Goal: Find specific page/section: Find specific page/section

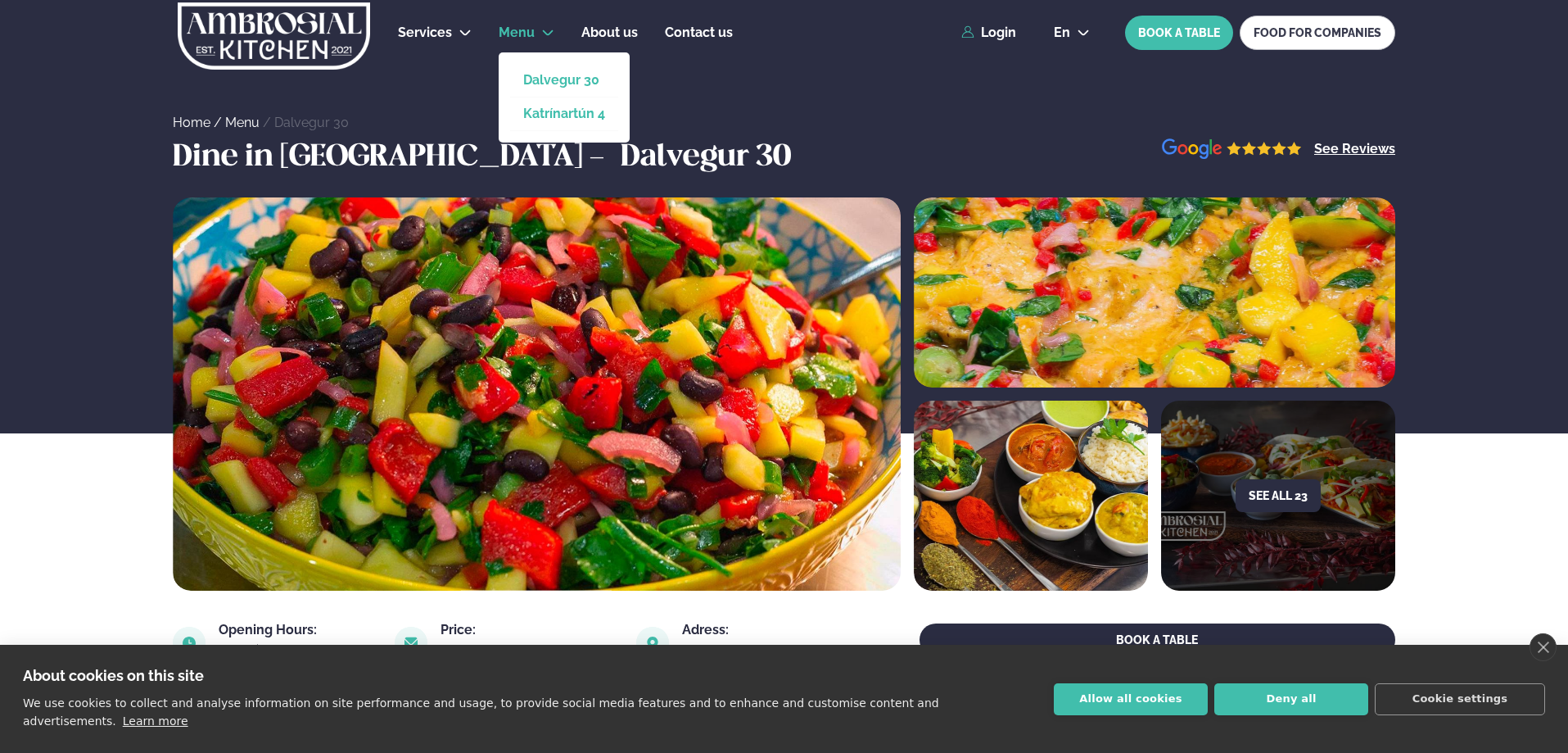
click at [551, 109] on link "Katrínartún 4" at bounding box center [564, 114] width 82 height 13
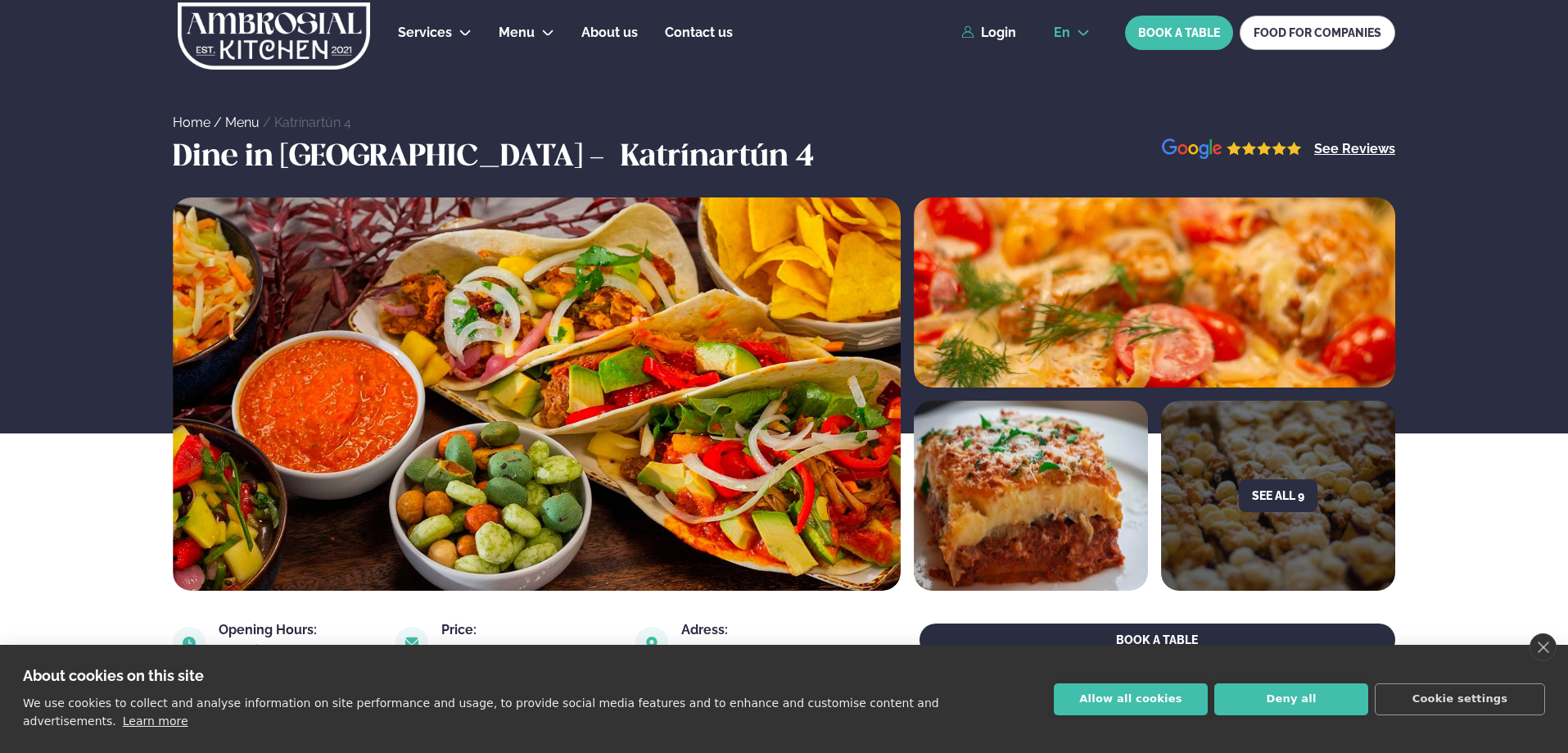
click at [1093, 36] on button "en" at bounding box center [1072, 33] width 63 height 13
click at [1057, 105] on link "is" at bounding box center [1072, 94] width 63 height 33
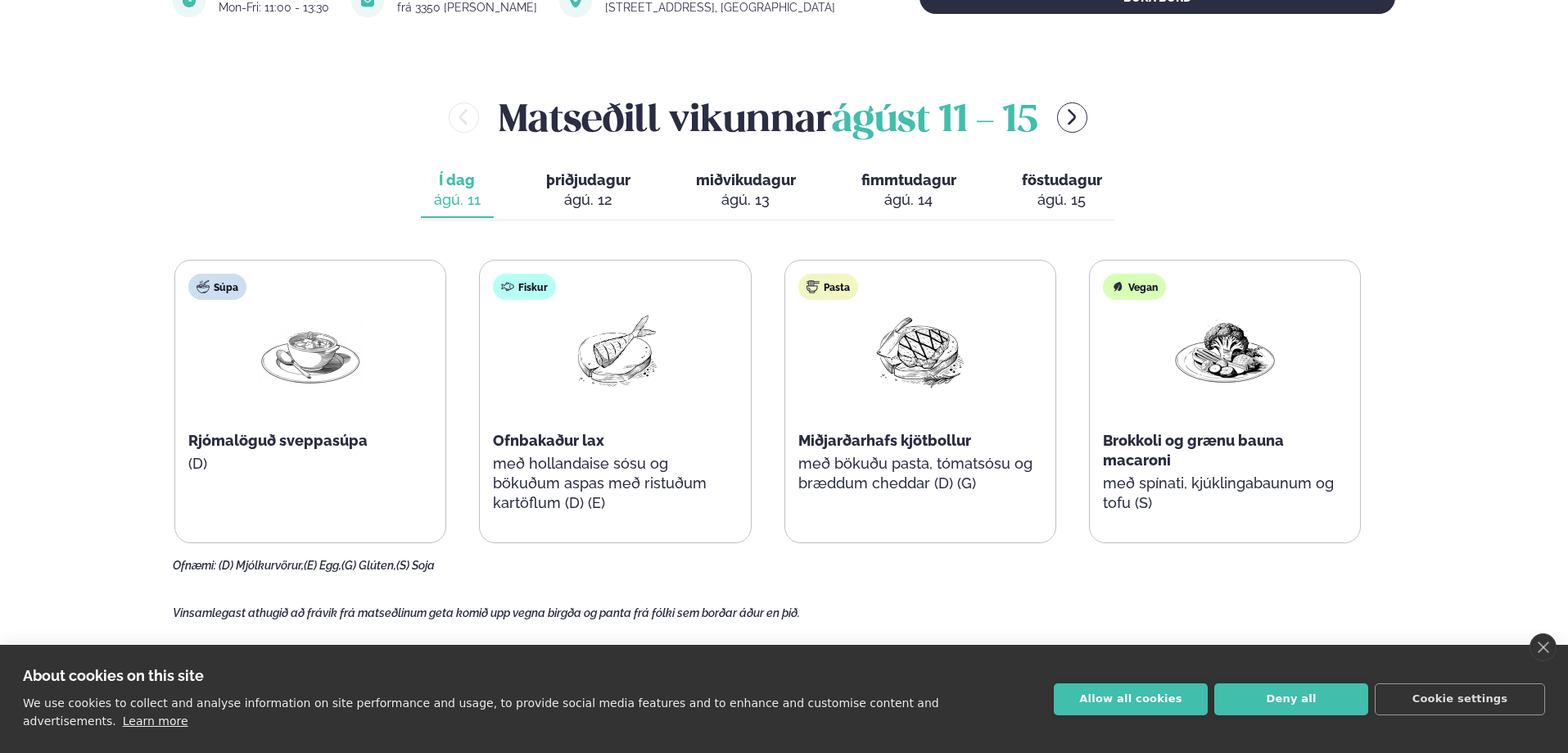
scroll to position [655, 0]
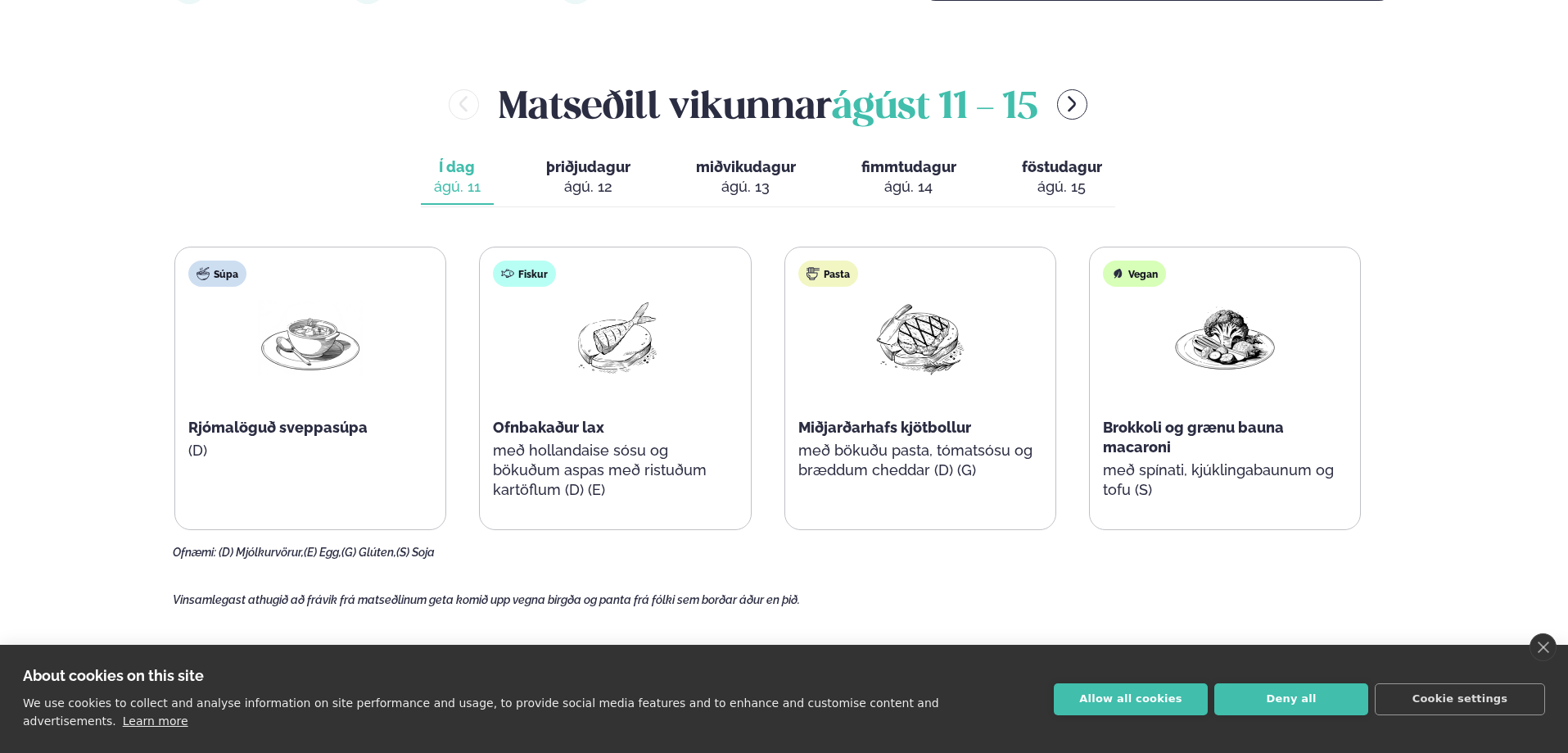
click at [618, 164] on span "þriðjudagur" at bounding box center [589, 167] width 85 height 18
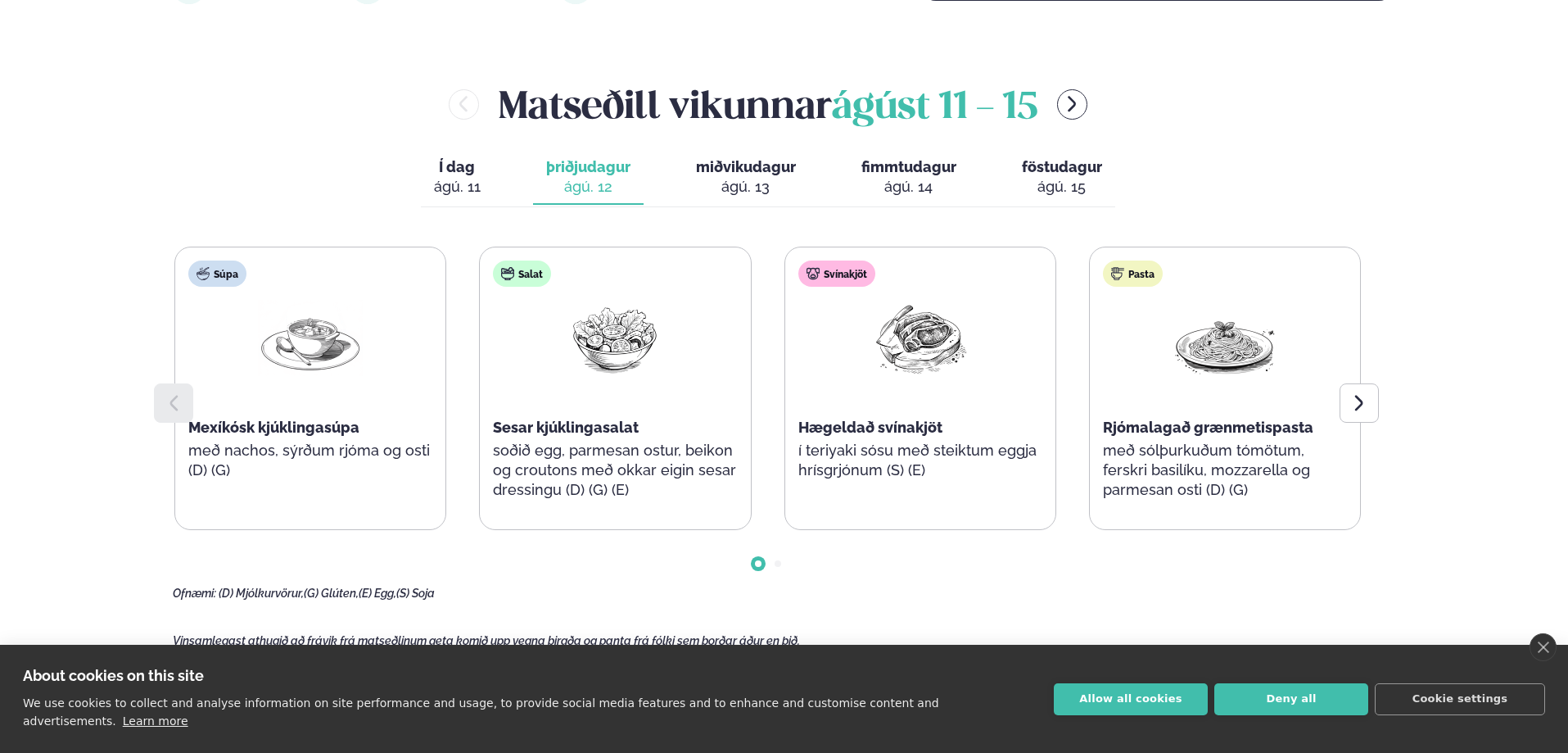
click at [734, 165] on span "miðvikudagur" at bounding box center [746, 167] width 100 height 18
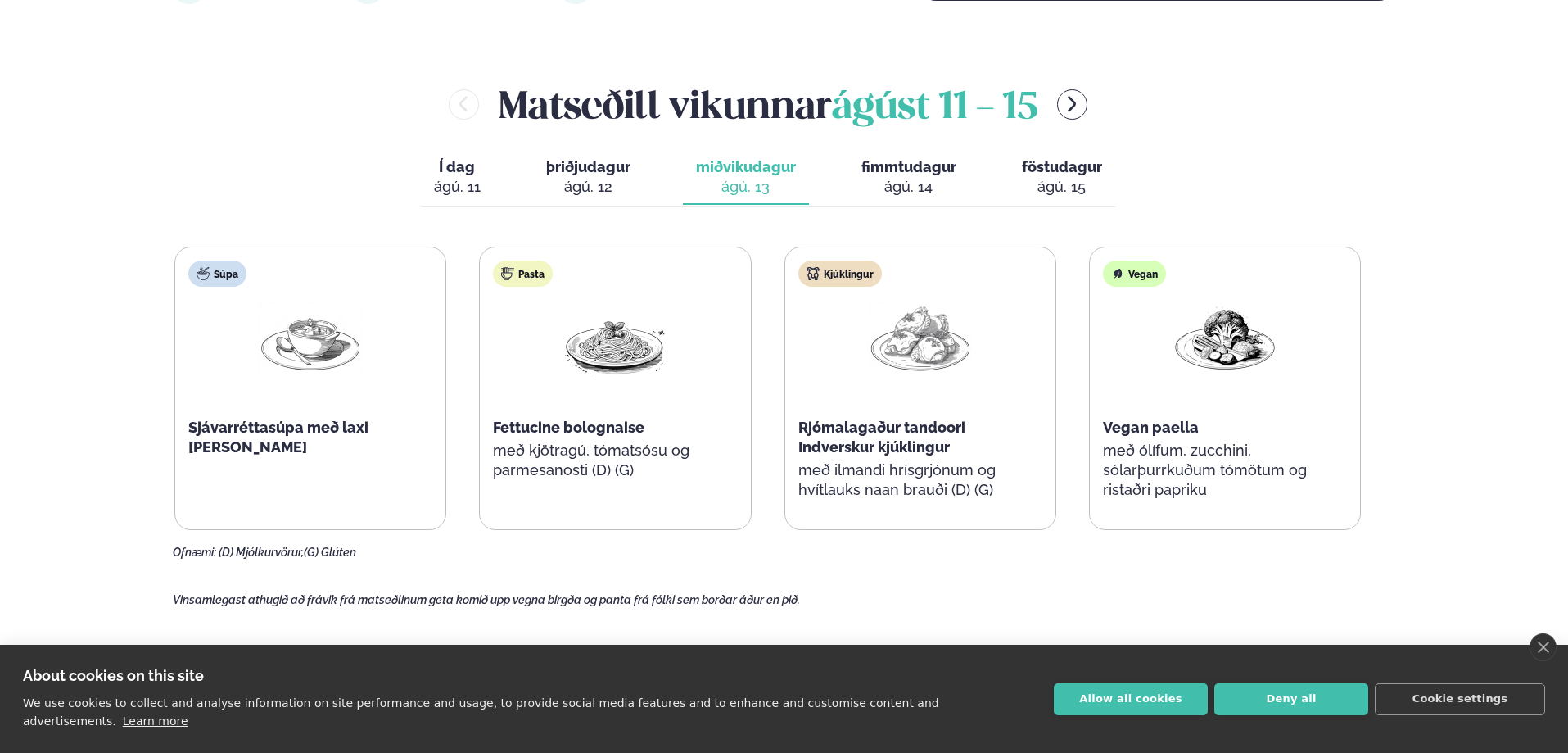
click at [911, 173] on span "fimmtudagur" at bounding box center [909, 167] width 95 height 18
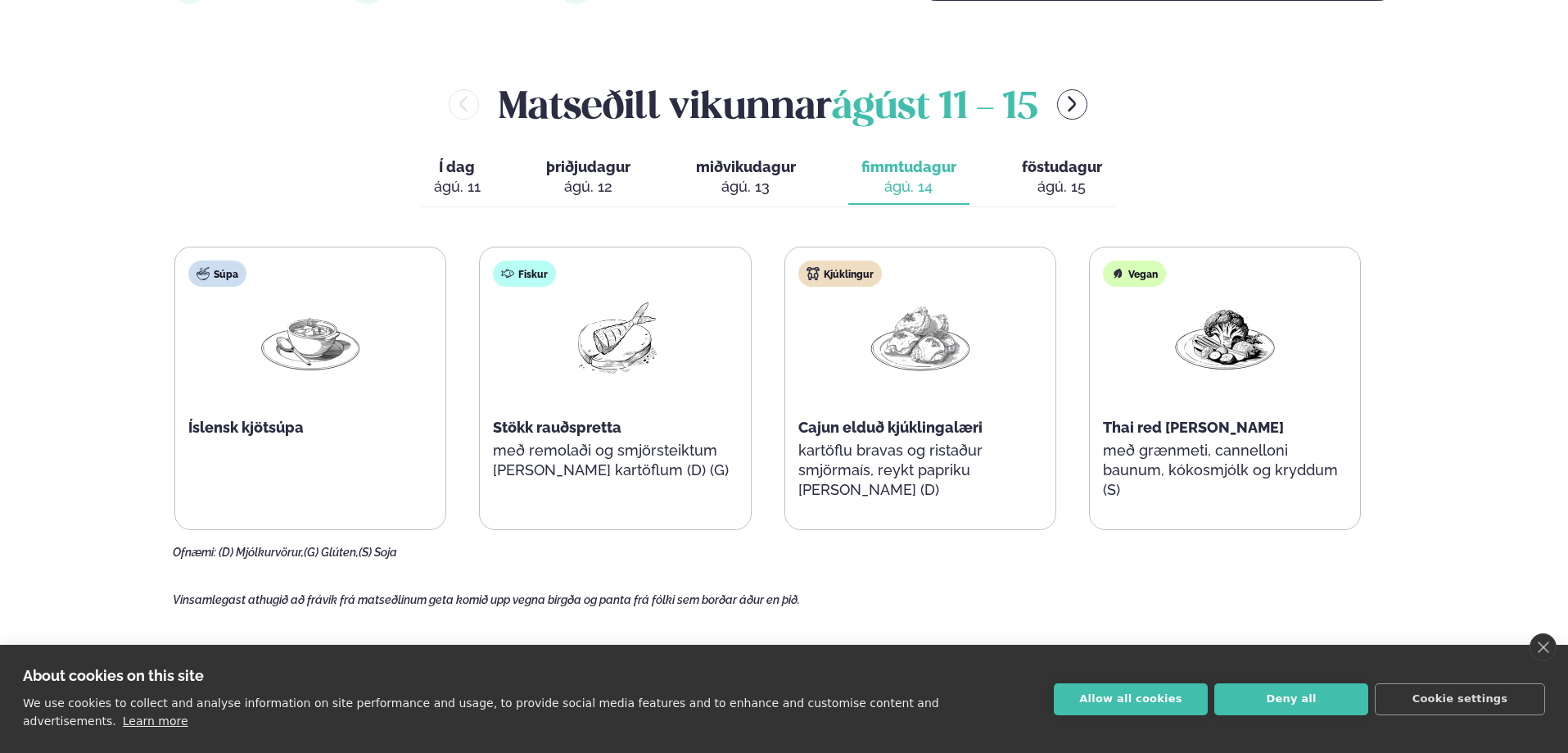
click at [1051, 171] on span "föstudagur" at bounding box center [1062, 167] width 80 height 18
